Goal: Task Accomplishment & Management: Use online tool/utility

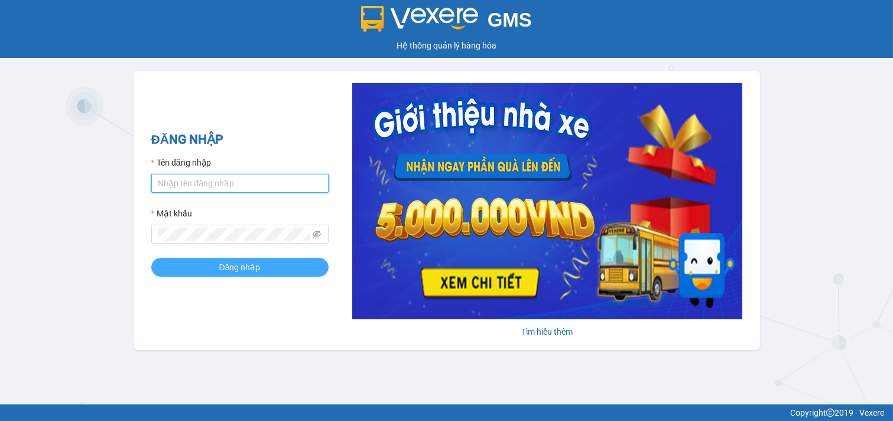
type input "nhi.taithang"
click at [238, 268] on span "Đăng nhập" at bounding box center [239, 267] width 41 height 13
